Goal: Task Accomplishment & Management: Use online tool/utility

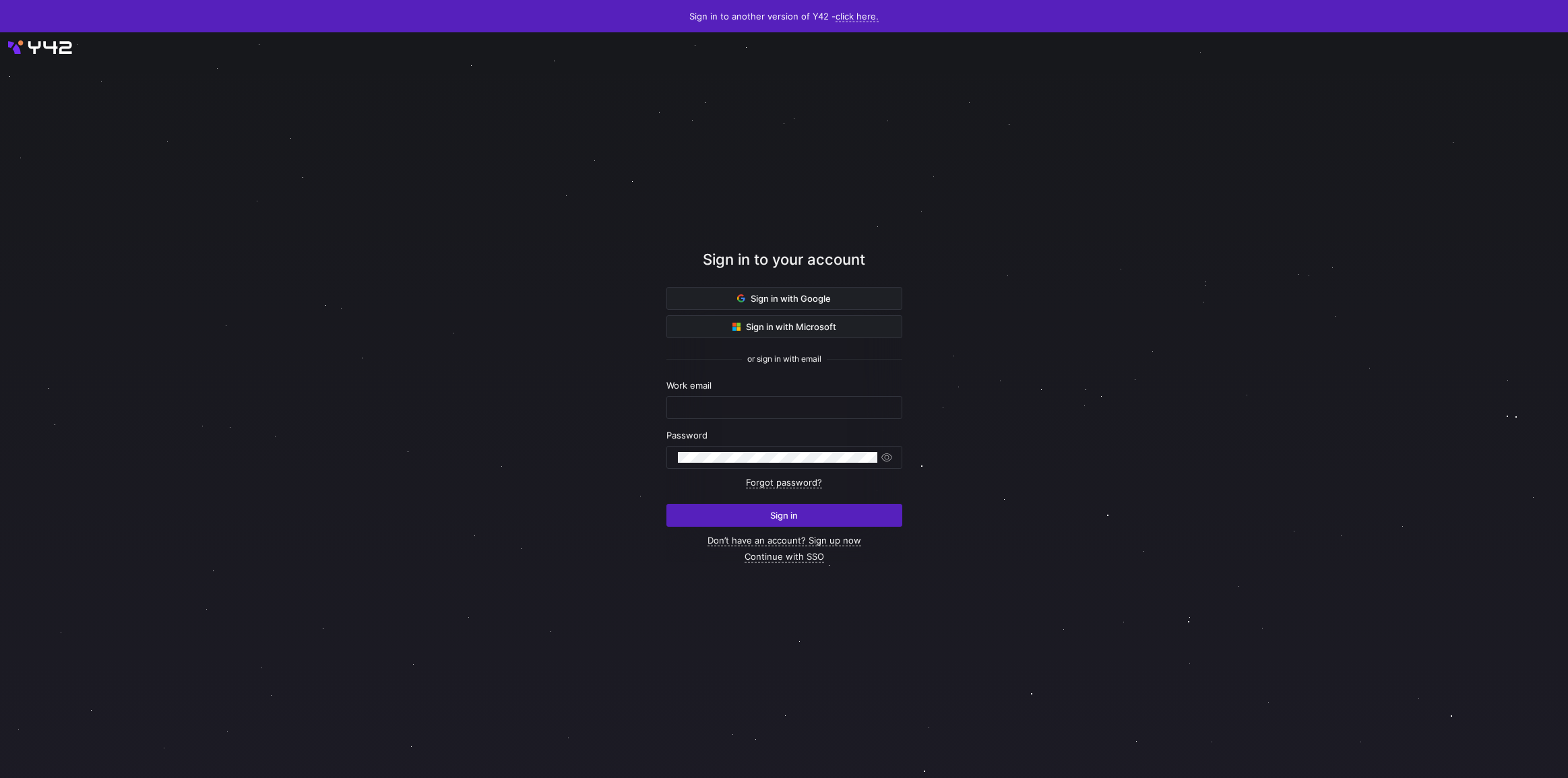
type input "lukas@oatsome.de"
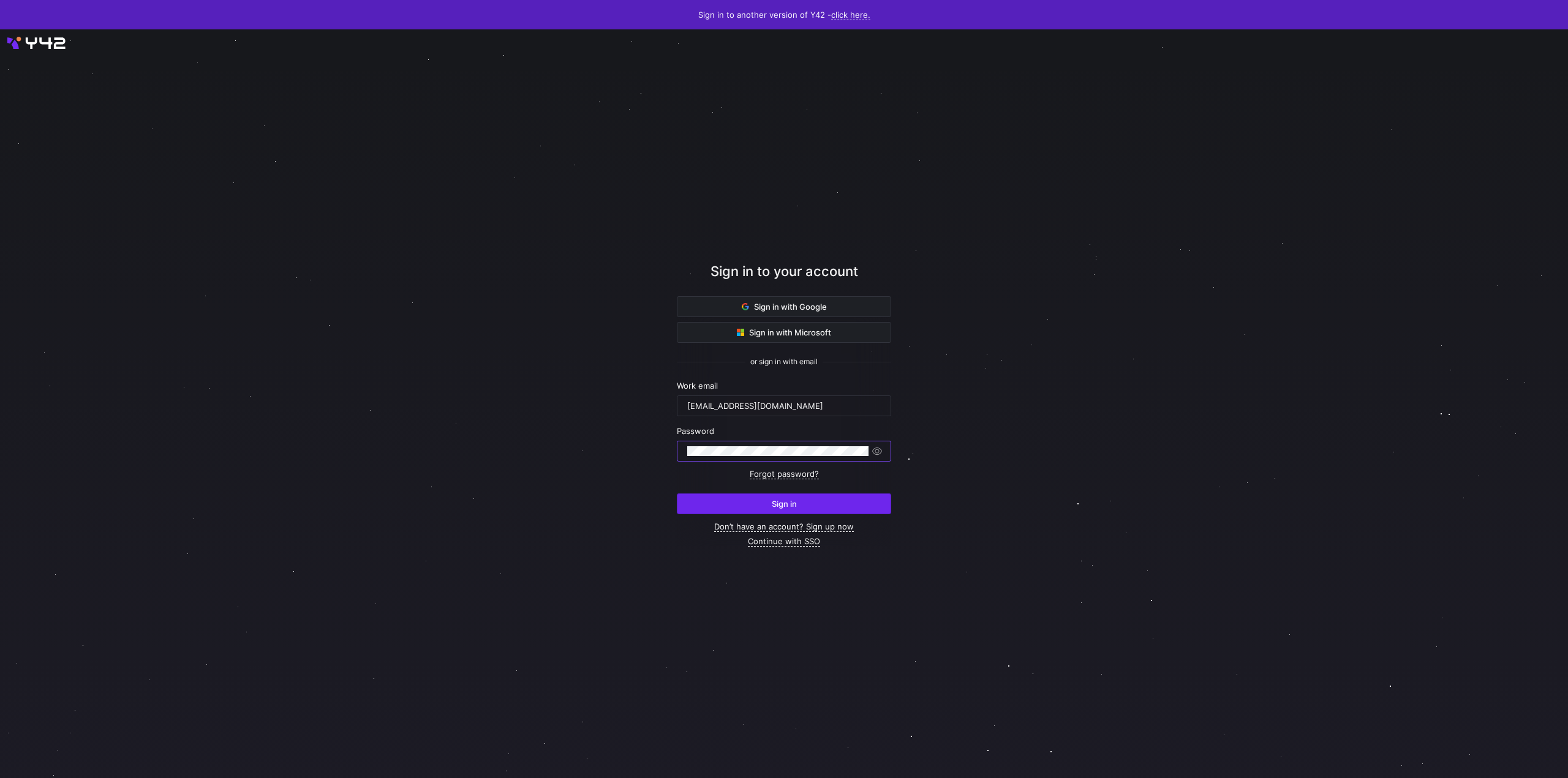
click at [770, 509] on span "submit" at bounding box center [784, 503] width 213 height 19
type input "lukas@oatsome.de"
click at [763, 501] on span "submit" at bounding box center [784, 503] width 213 height 19
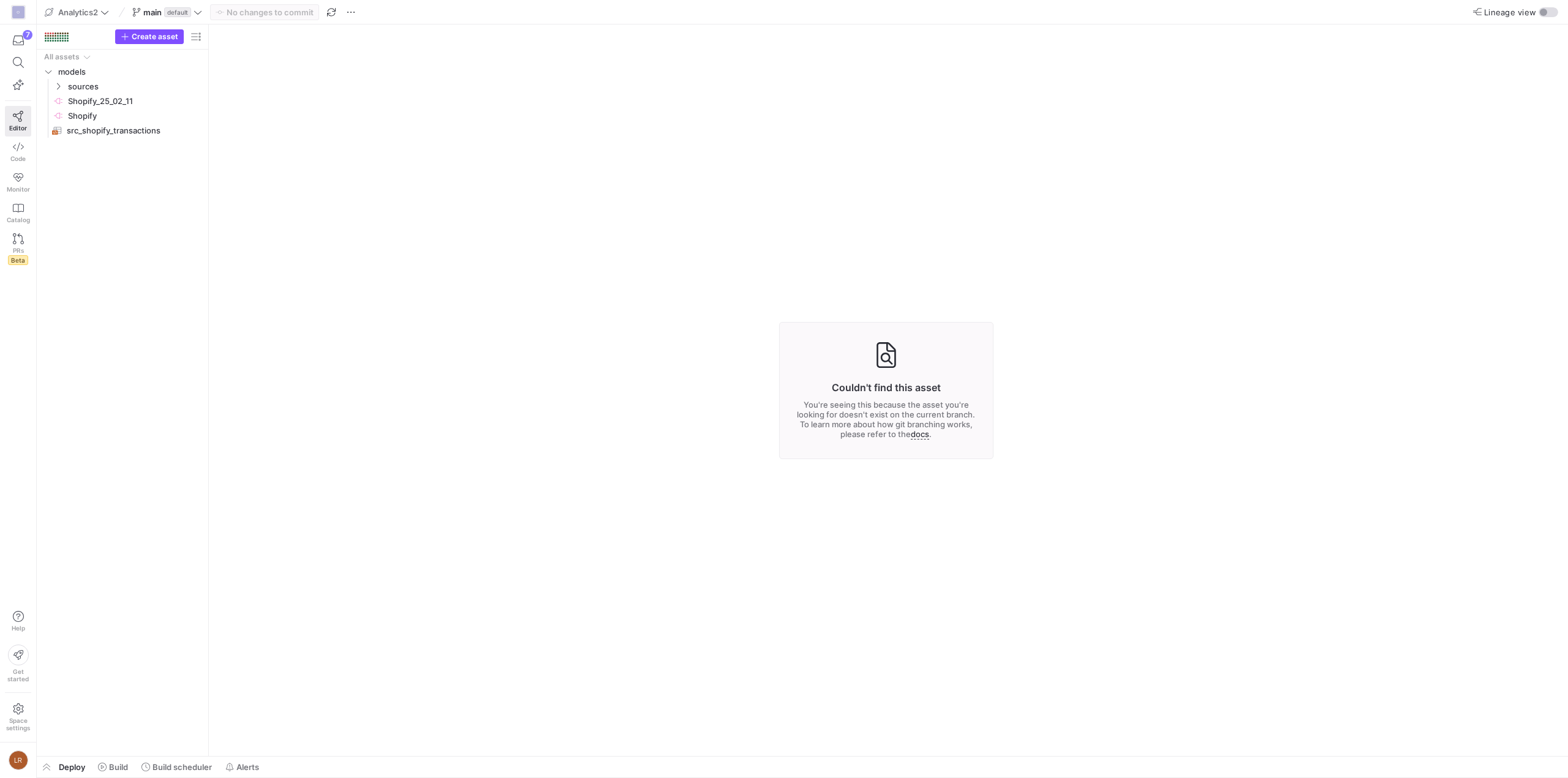
click at [63, 769] on span "Deploy" at bounding box center [72, 767] width 26 height 10
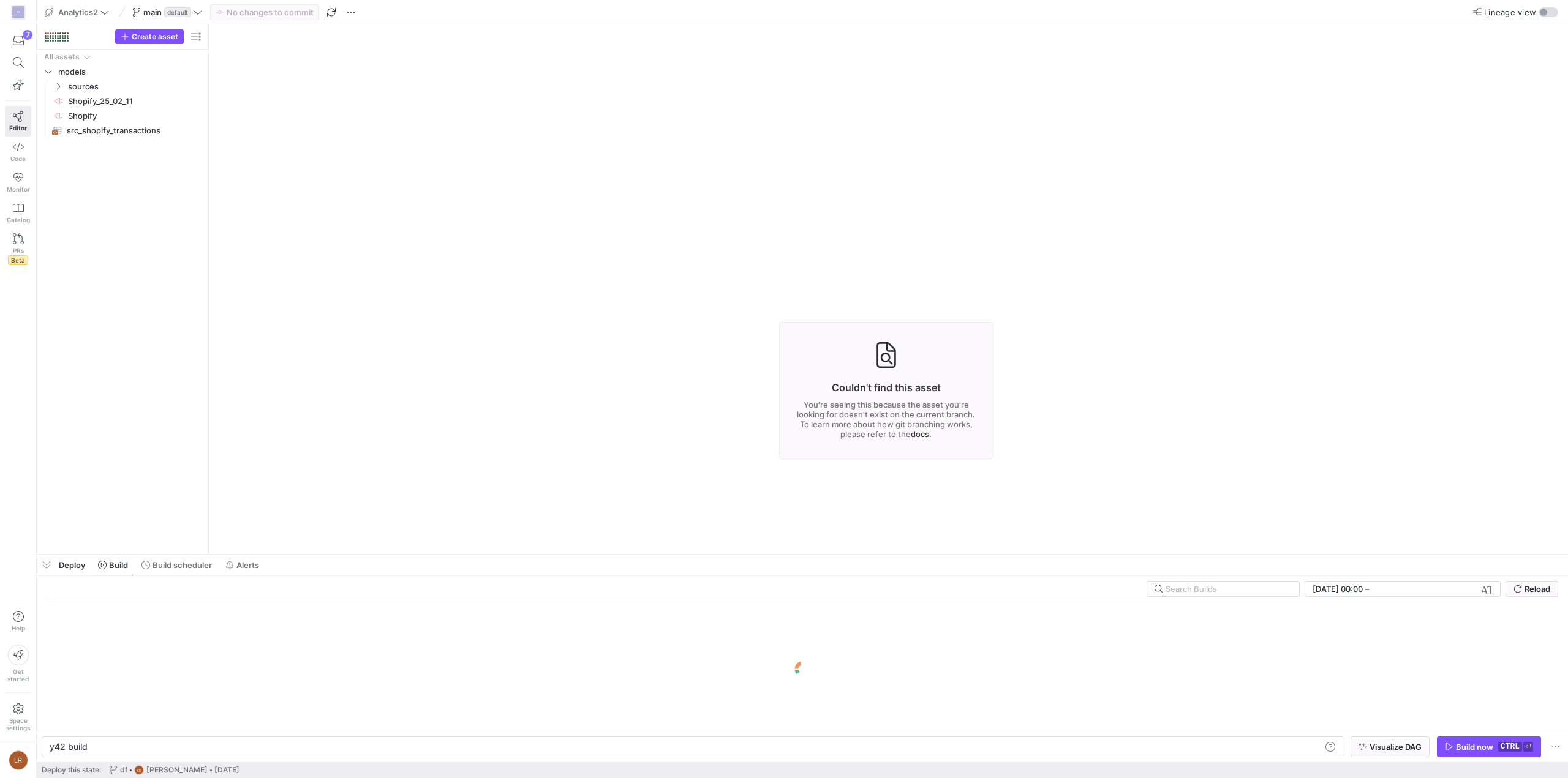
scroll to position [0, 36]
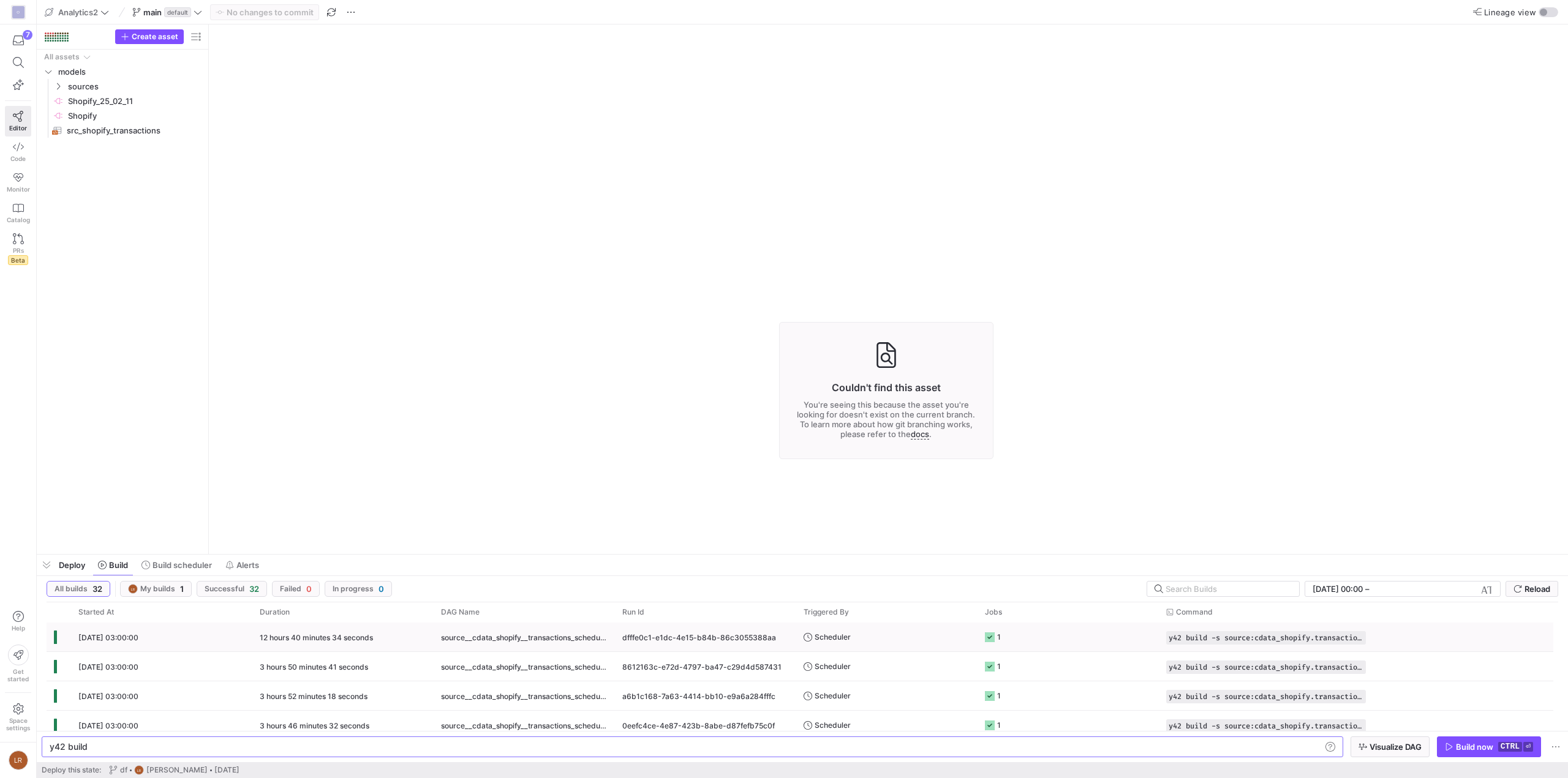
click at [183, 641] on div "01.10.25, 03:00:00" at bounding box center [161, 637] width 181 height 29
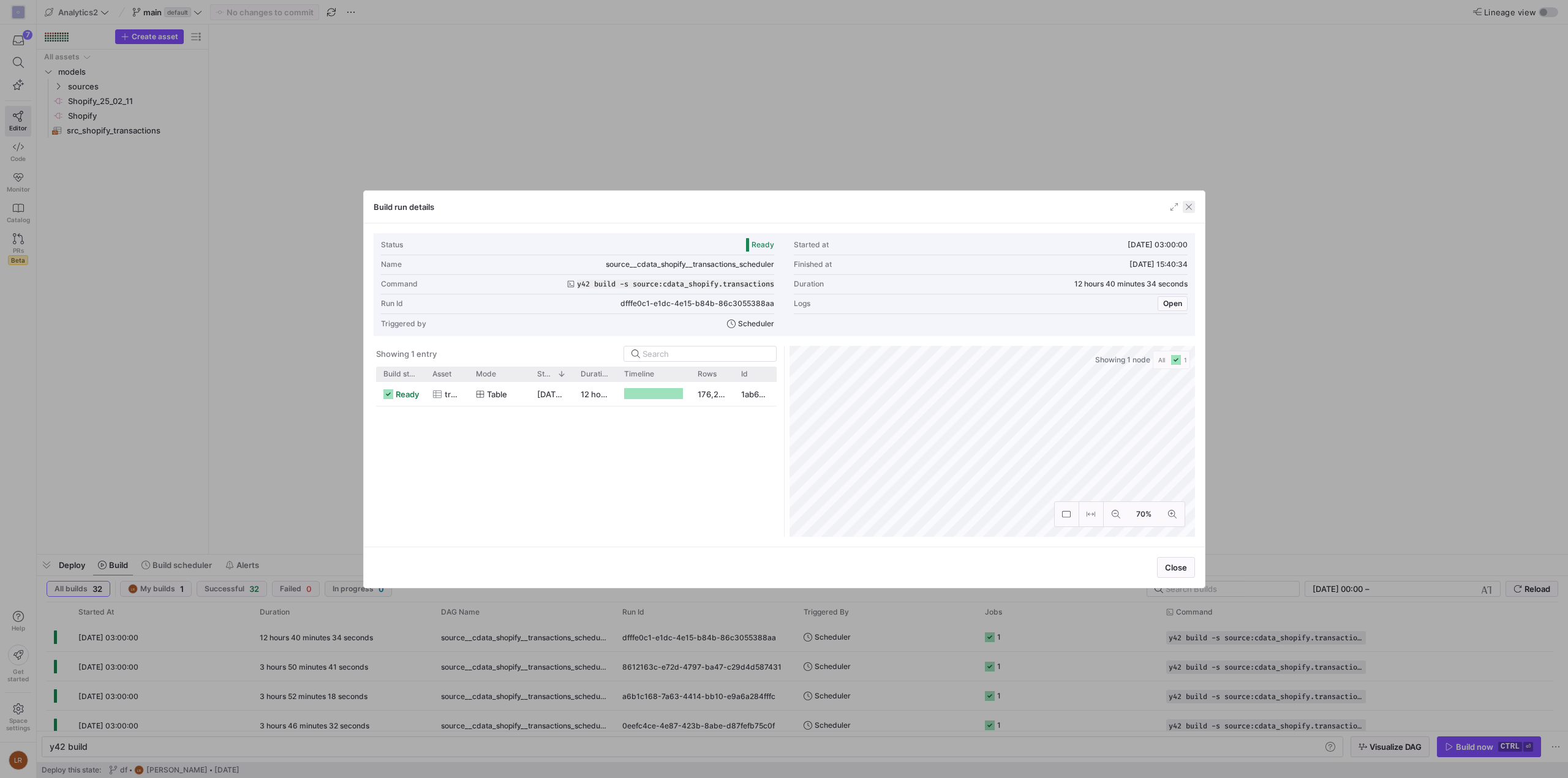
click at [1190, 203] on span "button" at bounding box center [1188, 207] width 12 height 12
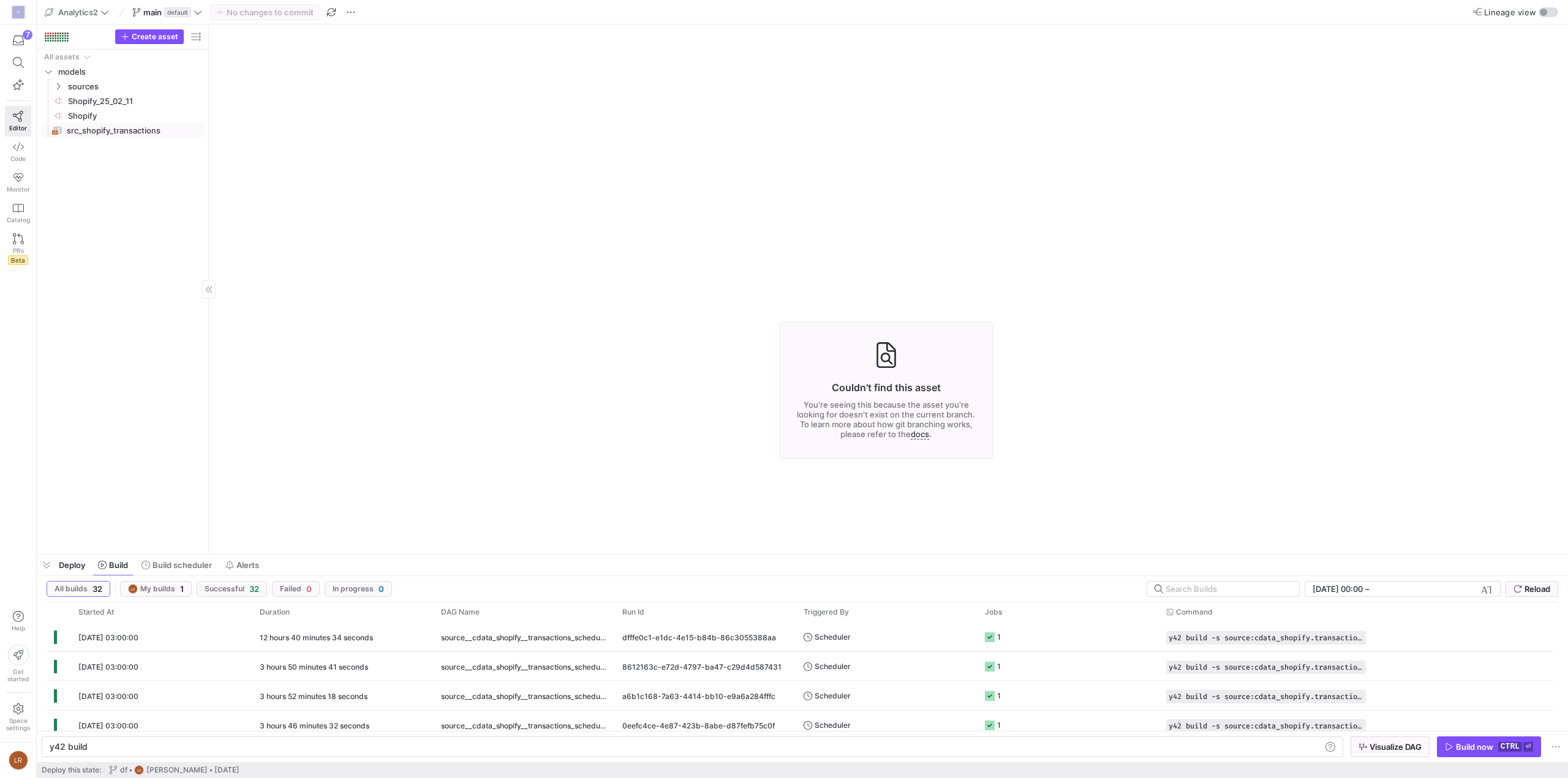
click at [100, 132] on span "src_shopify_transactions​​​​​​​​​​" at bounding box center [127, 131] width 122 height 14
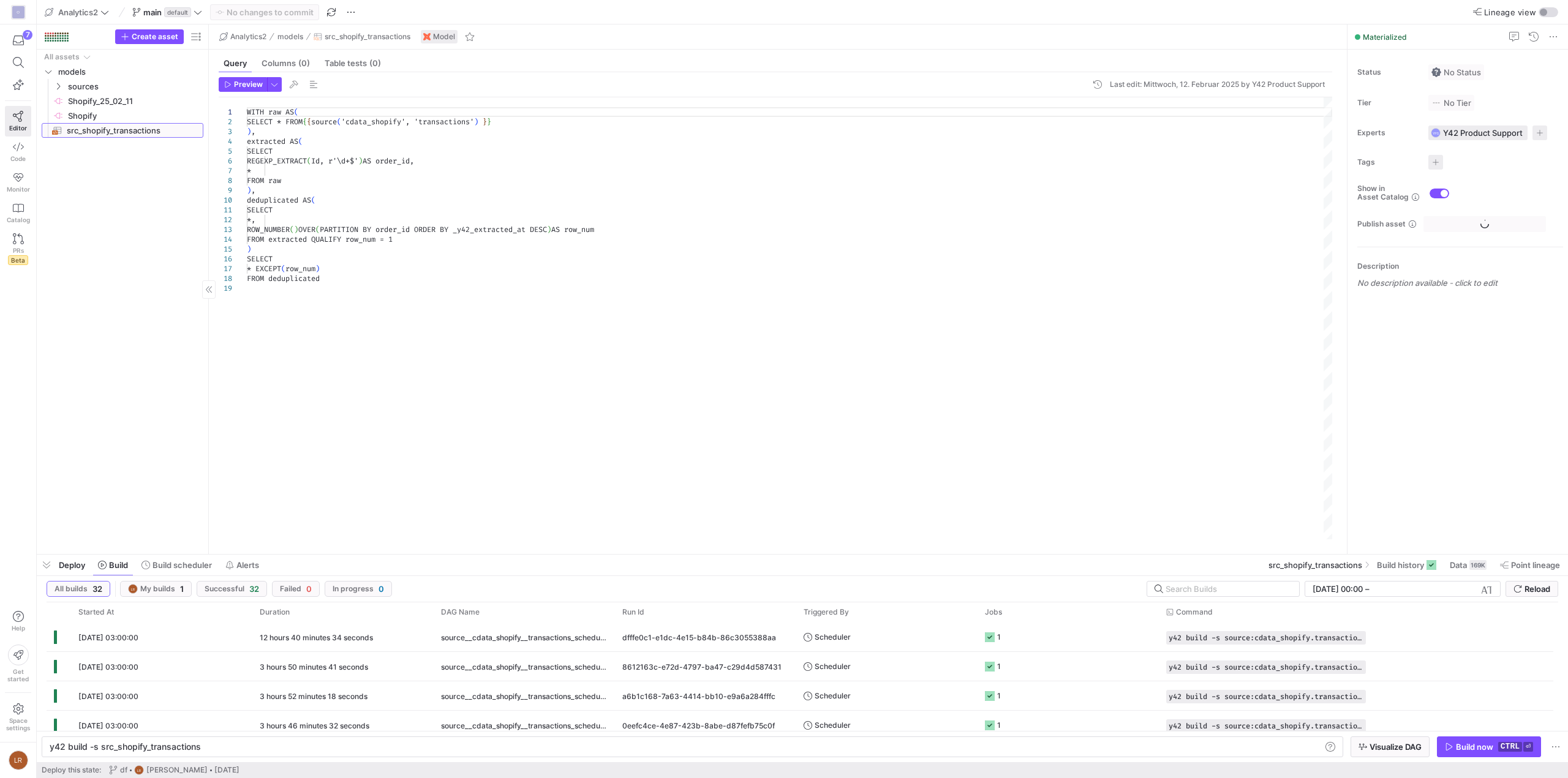
type textarea "y42 build -s src_shopify_transactions"
click at [1441, 744] on span "button" at bounding box center [1489, 747] width 103 height 19
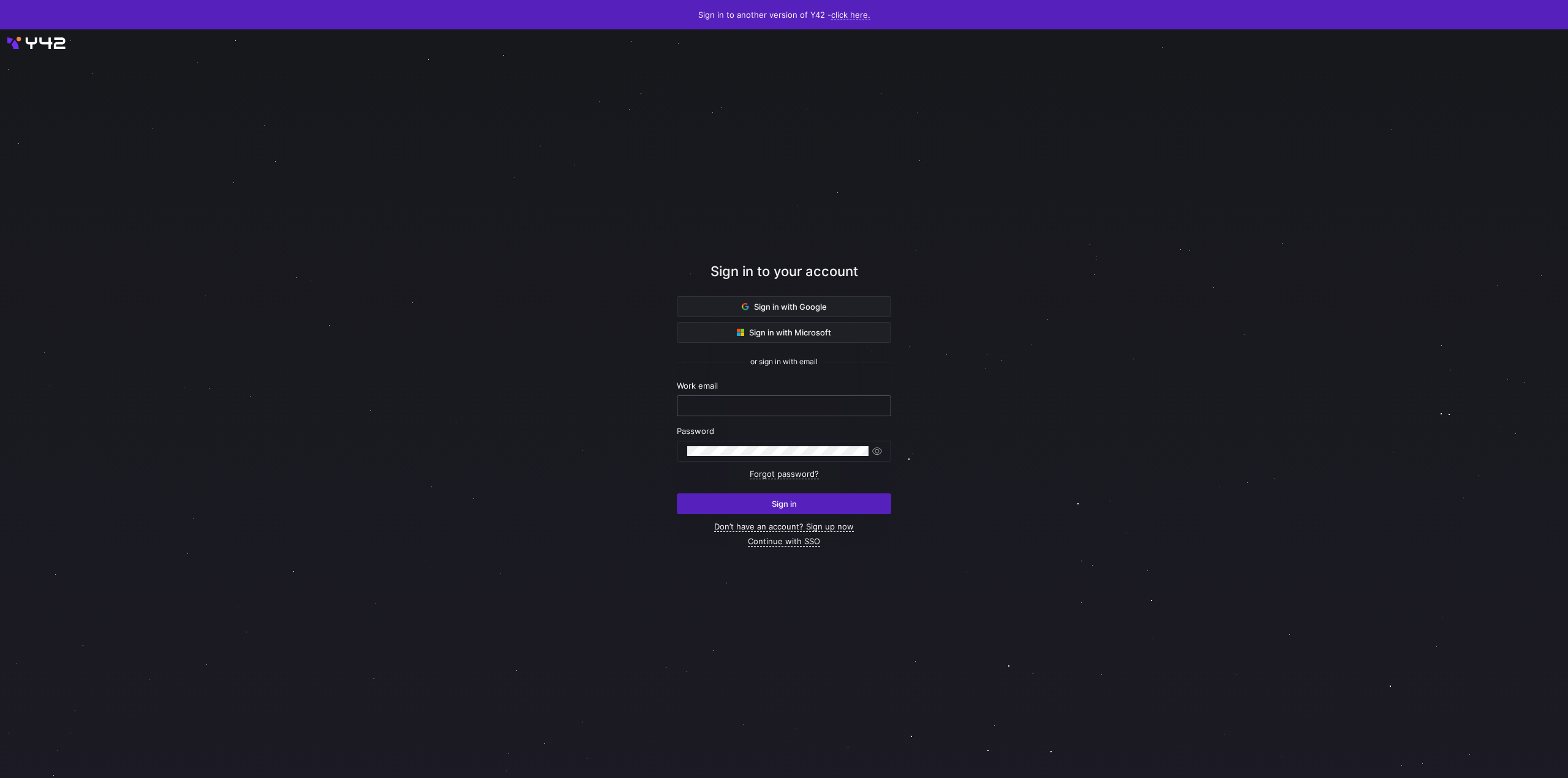
click at [869, 405] on keeper-lock "Open Keeper Popup" at bounding box center [871, 405] width 15 height 15
type input "[EMAIL_ADDRESS][DOMAIN_NAME]"
click at [765, 502] on span "submit" at bounding box center [784, 503] width 213 height 19
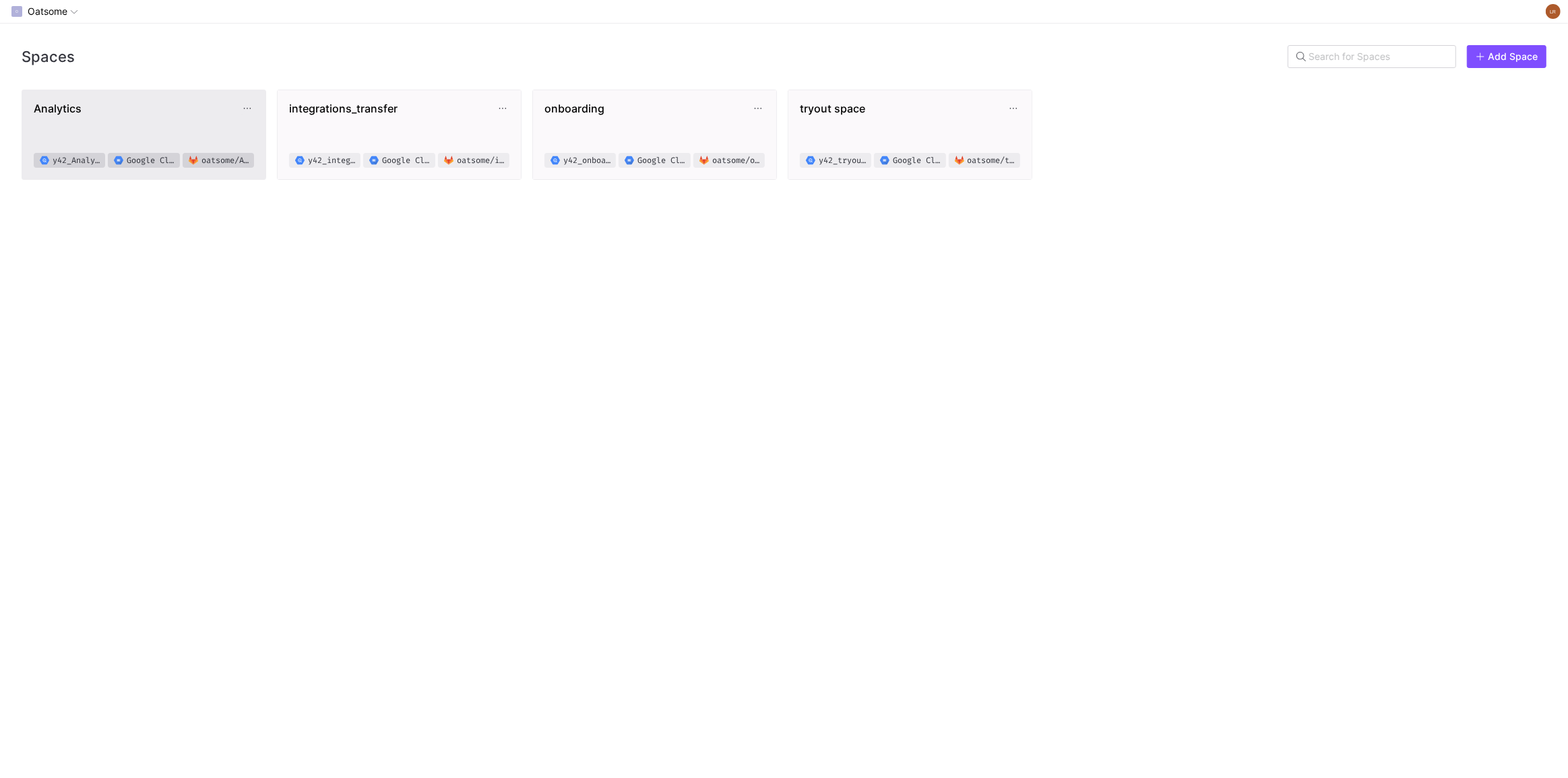
click at [143, 101] on span "Analytics" at bounding box center [137, 108] width 207 height 13
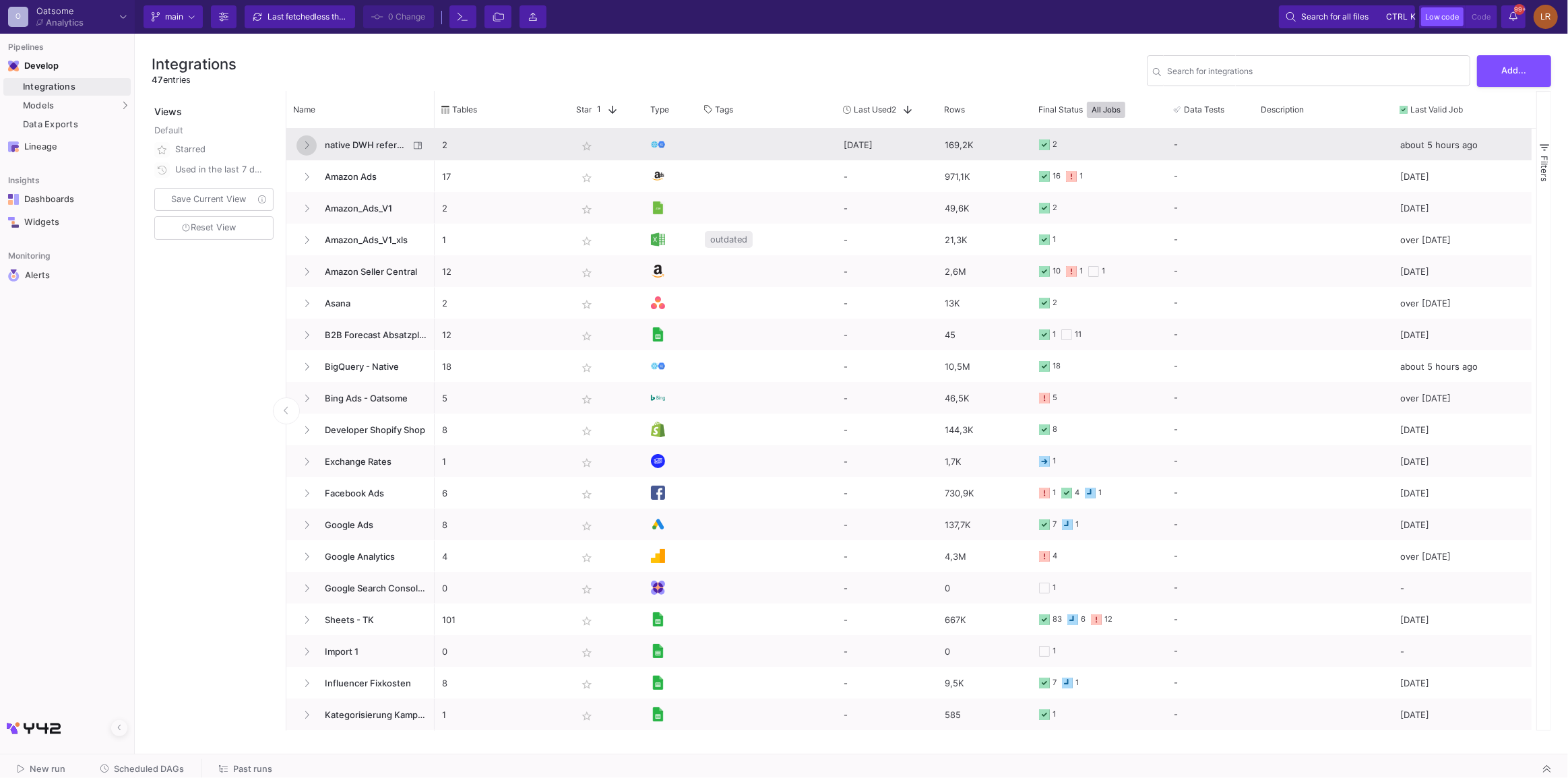
click at [309, 144] on icon at bounding box center [306, 145] width 6 height 9
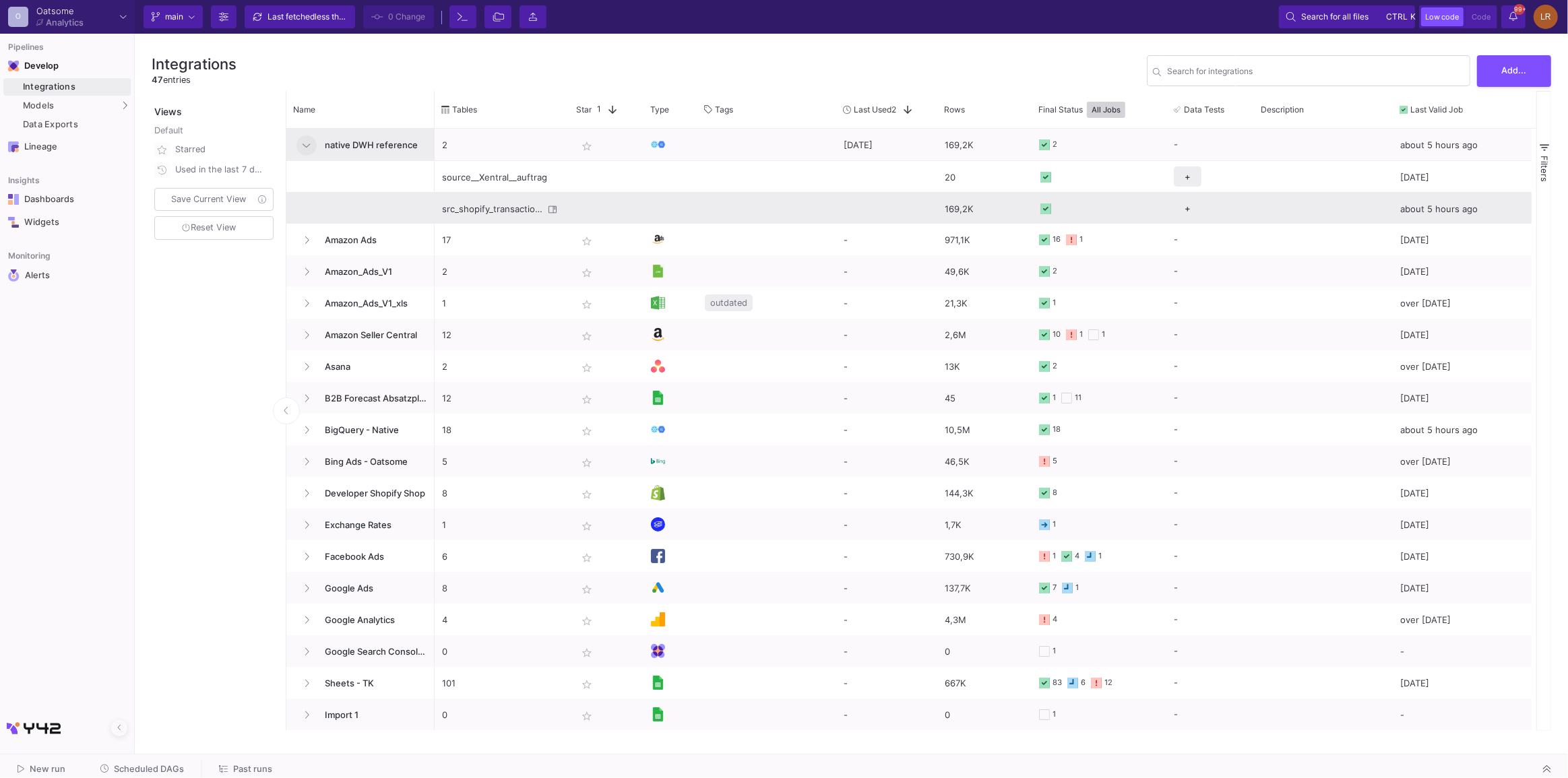
click at [476, 206] on div "src_shopify_transactions" at bounding box center [493, 209] width 102 height 31
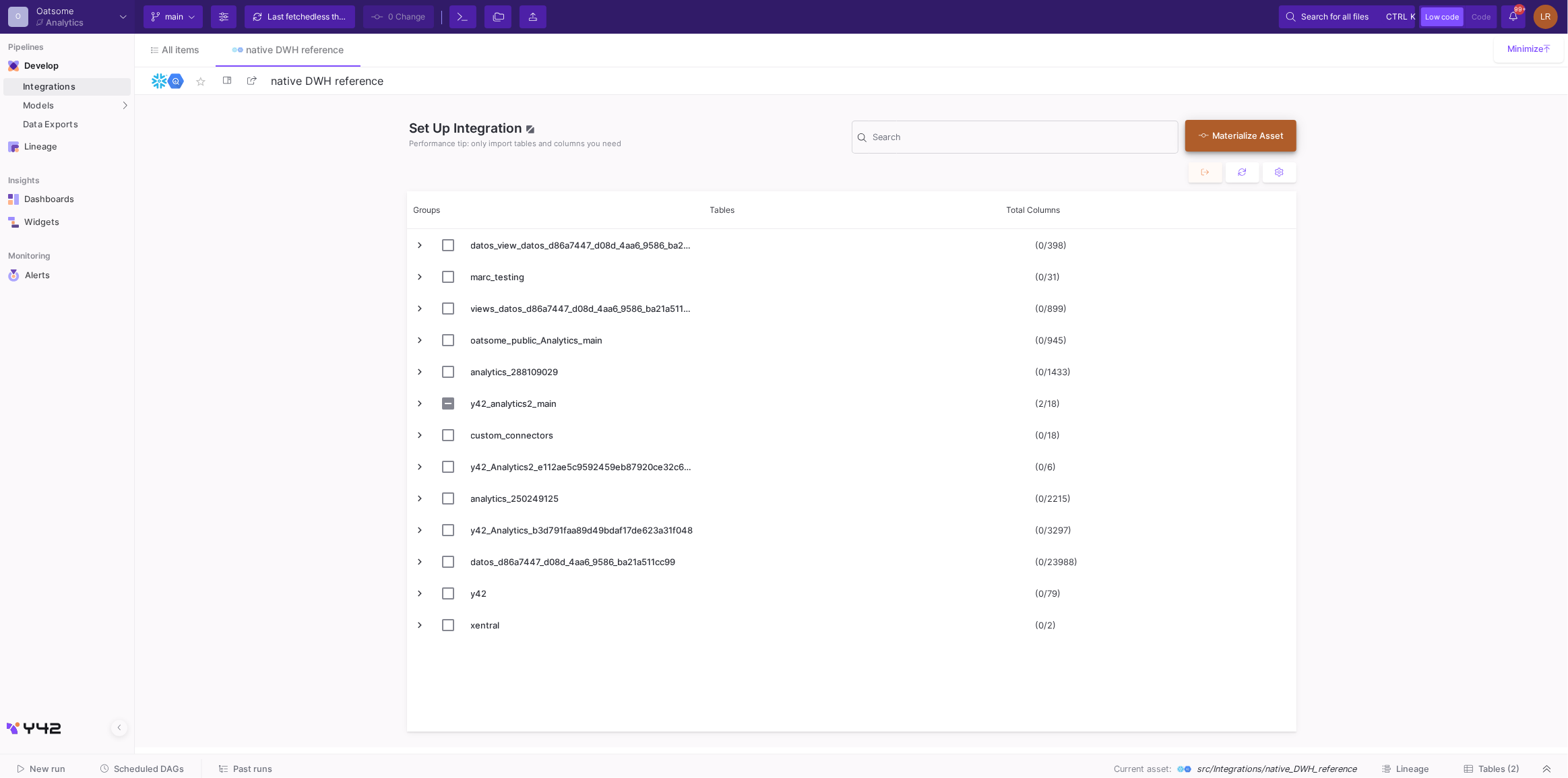
click at [1264, 138] on div "Materialize Asset" at bounding box center [1237, 135] width 77 height 13
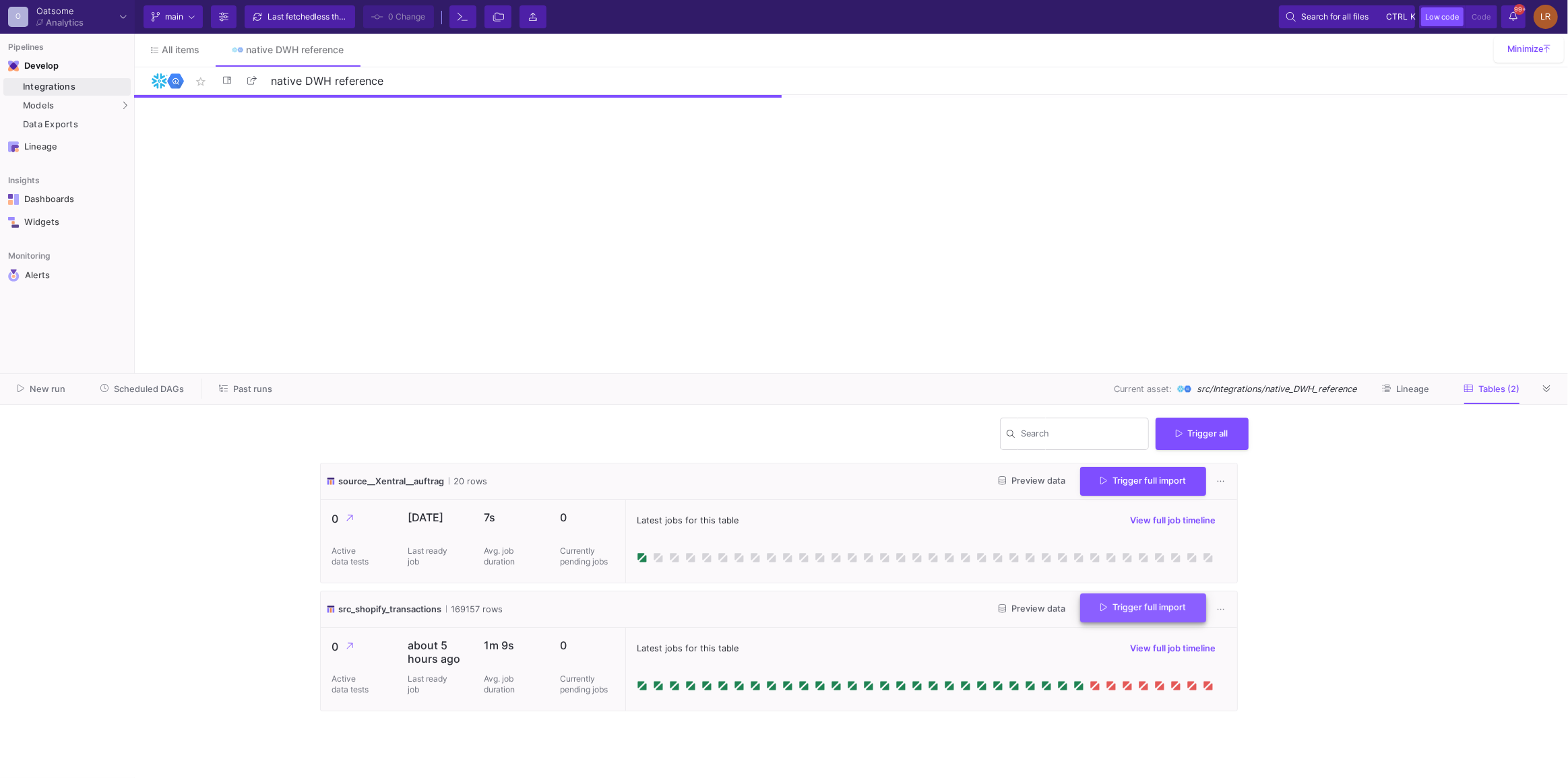
click at [1133, 608] on span "Trigger full import" at bounding box center [1143, 607] width 86 height 10
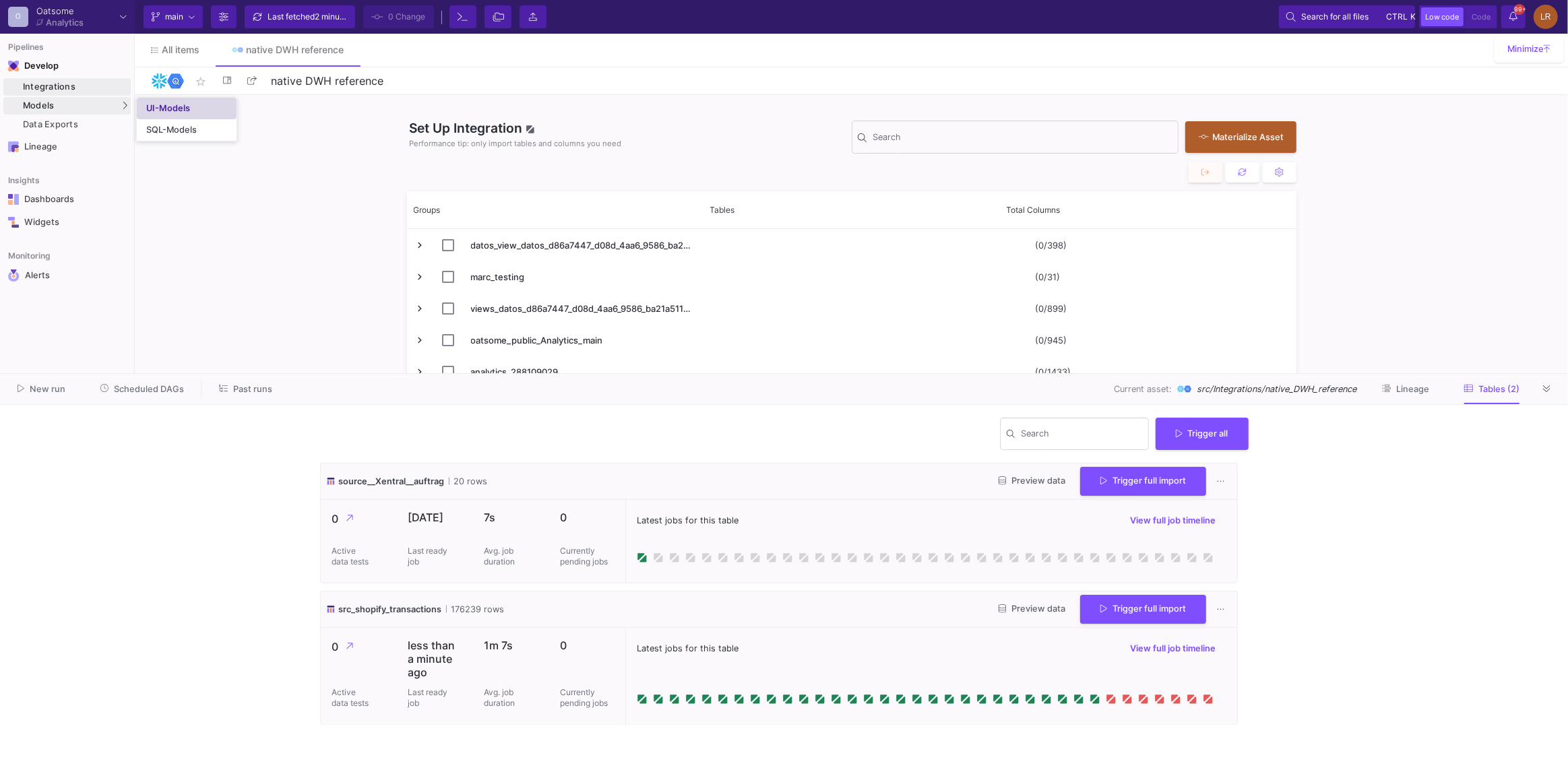
click at [162, 105] on div "UI-Models" at bounding box center [168, 109] width 44 height 11
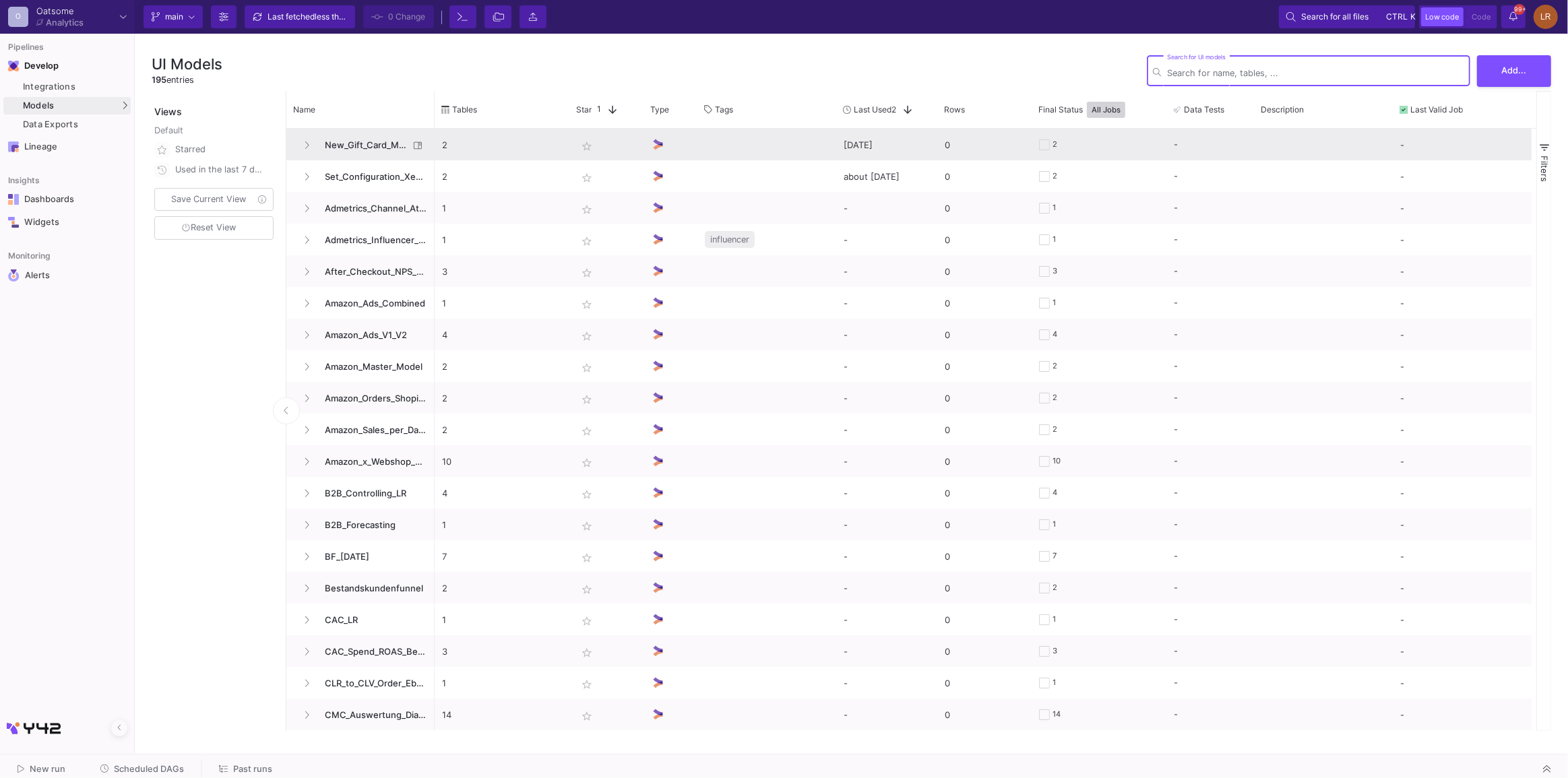
click at [377, 135] on span "New_Gift_Card_Model" at bounding box center [362, 145] width 92 height 31
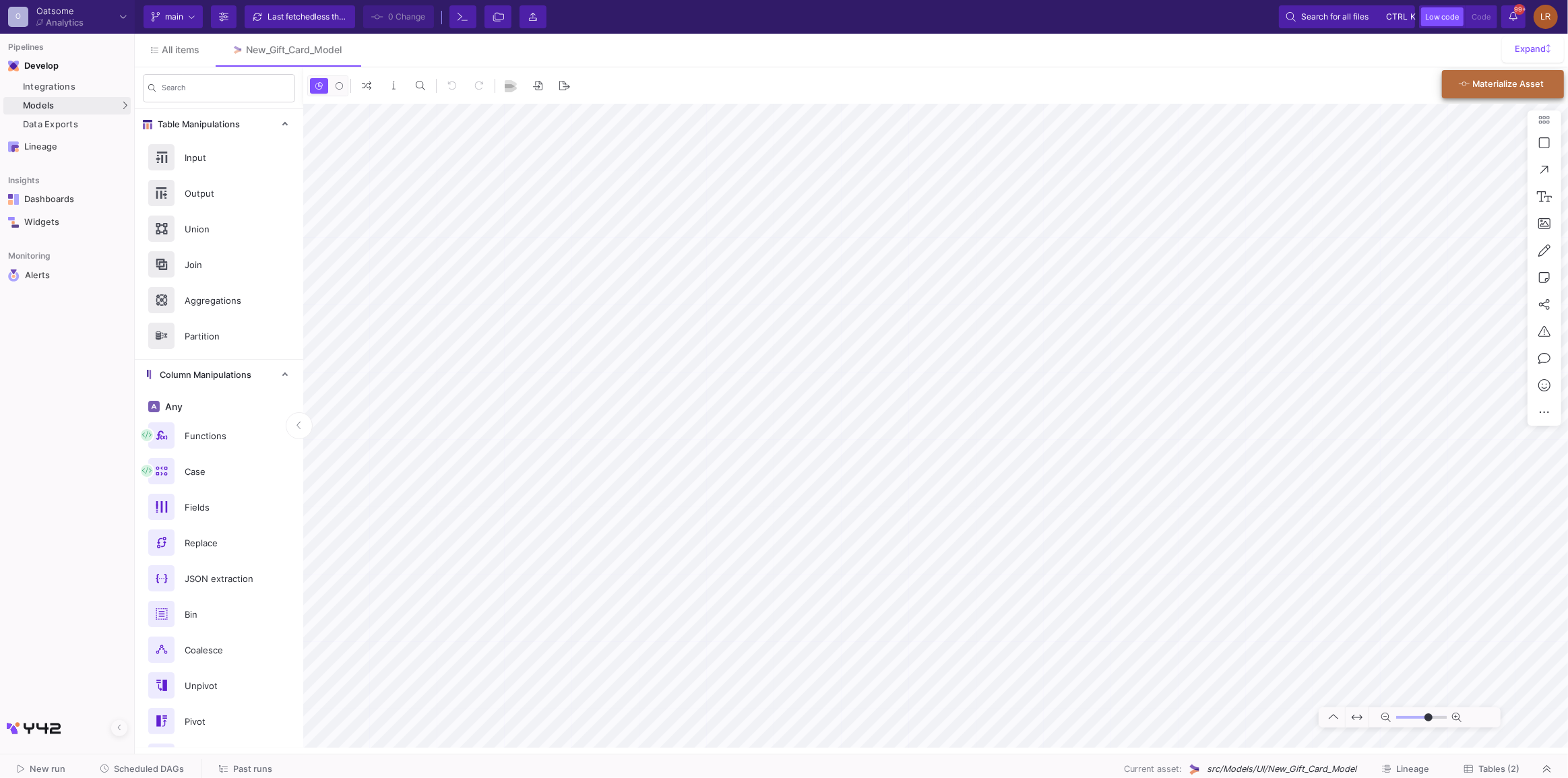
drag, startPoint x: 1465, startPoint y: 81, endPoint x: 1456, endPoint y: 84, distance: 9.5
click at [1466, 81] on icon "submit" at bounding box center [1465, 85] width 11 height 9
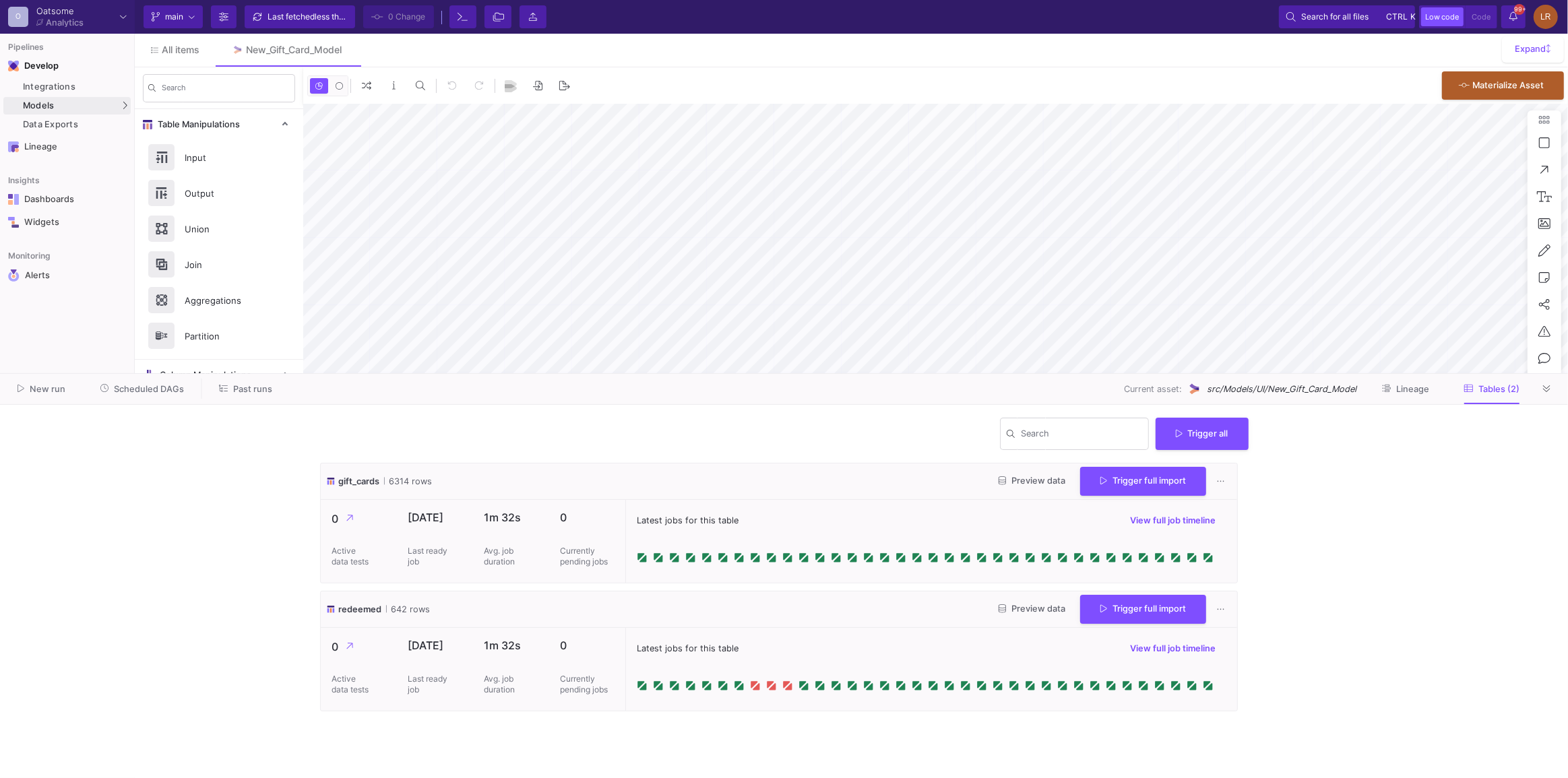
type input "-13"
click at [1094, 606] on button "Trigger full import" at bounding box center [1144, 607] width 126 height 29
type input "-13"
click at [634, 721] on cdk-virtual-scroll-viewport "gift_cards 6314 rows Preview data Trigger full import 0 Active data tests [DATE…" at bounding box center [785, 614] width 929 height 304
click at [1131, 621] on button "Trigger full import" at bounding box center [1144, 607] width 126 height 29
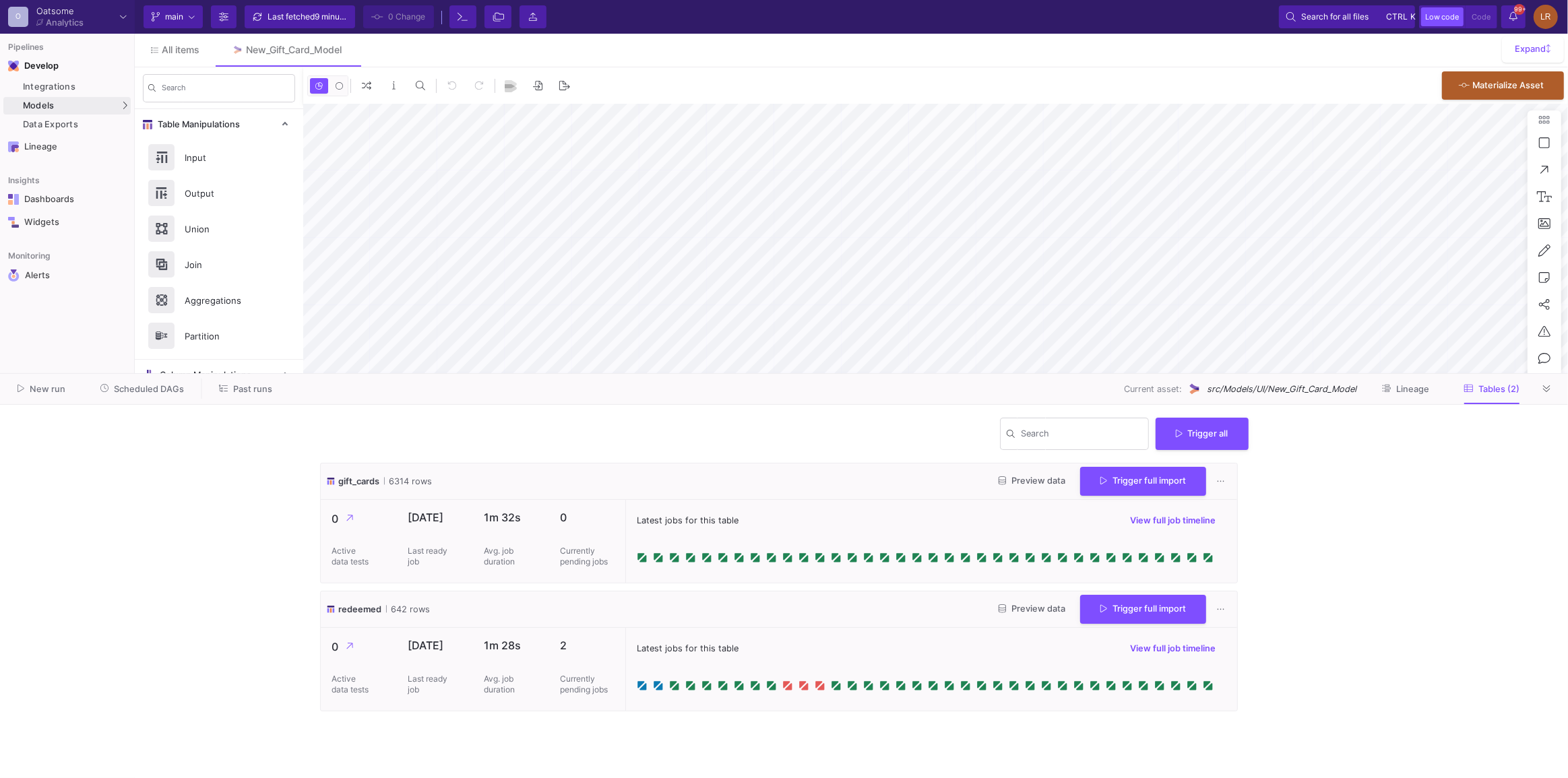
click at [682, 70] on div "0 0 . Materialize Asset" at bounding box center [935, 86] width 1265 height 36
type input "-13"
